Goal: Download file/media

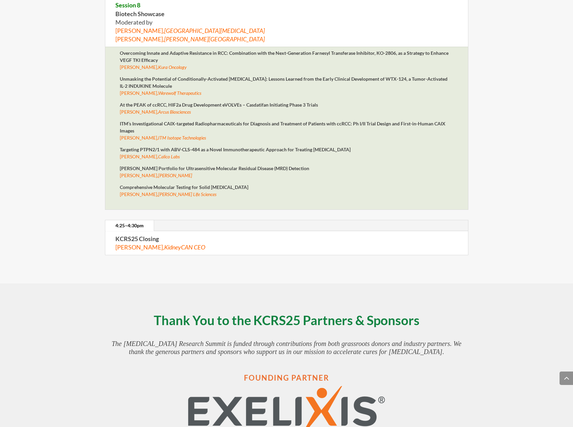
scroll to position [2716, 0]
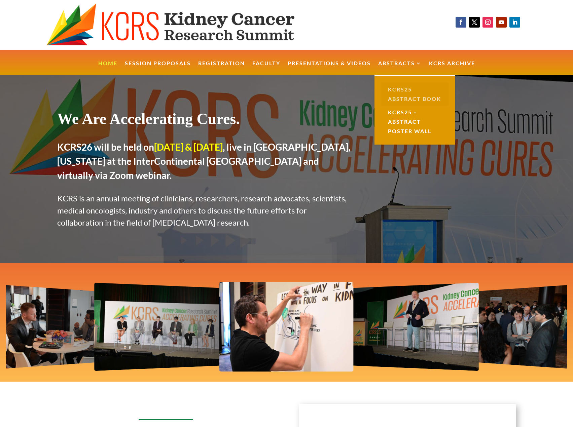
click at [405, 94] on link "KCRS25 Abstract Book" at bounding box center [414, 94] width 67 height 23
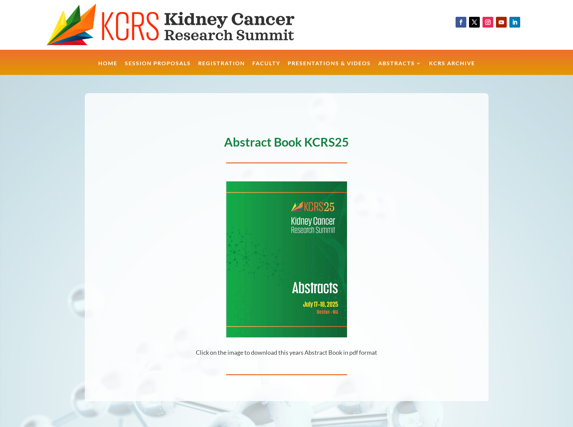
click at [305, 286] on img at bounding box center [286, 260] width 120 height 156
